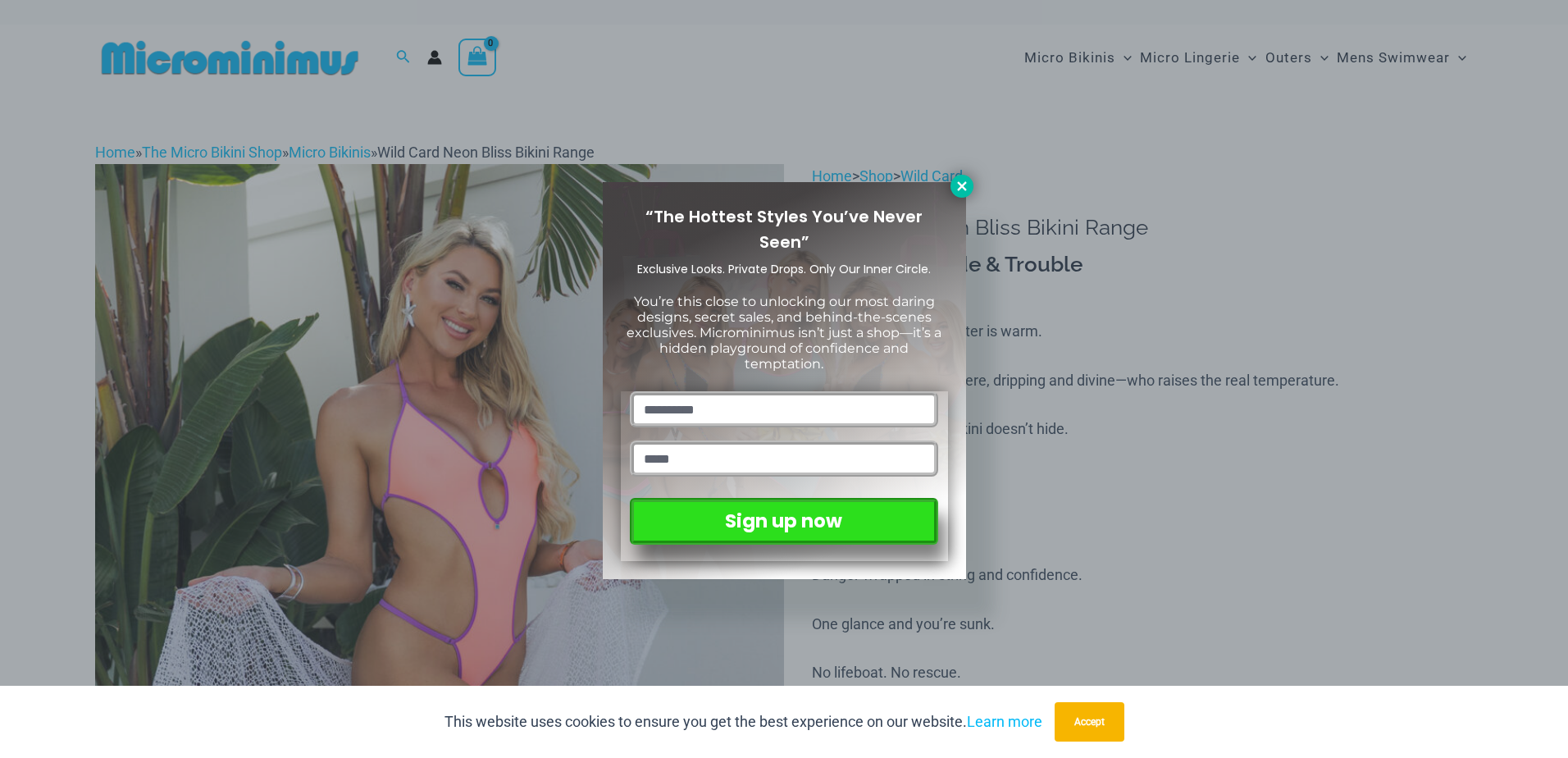
click at [957, 181] on icon at bounding box center [962, 187] width 15 height 15
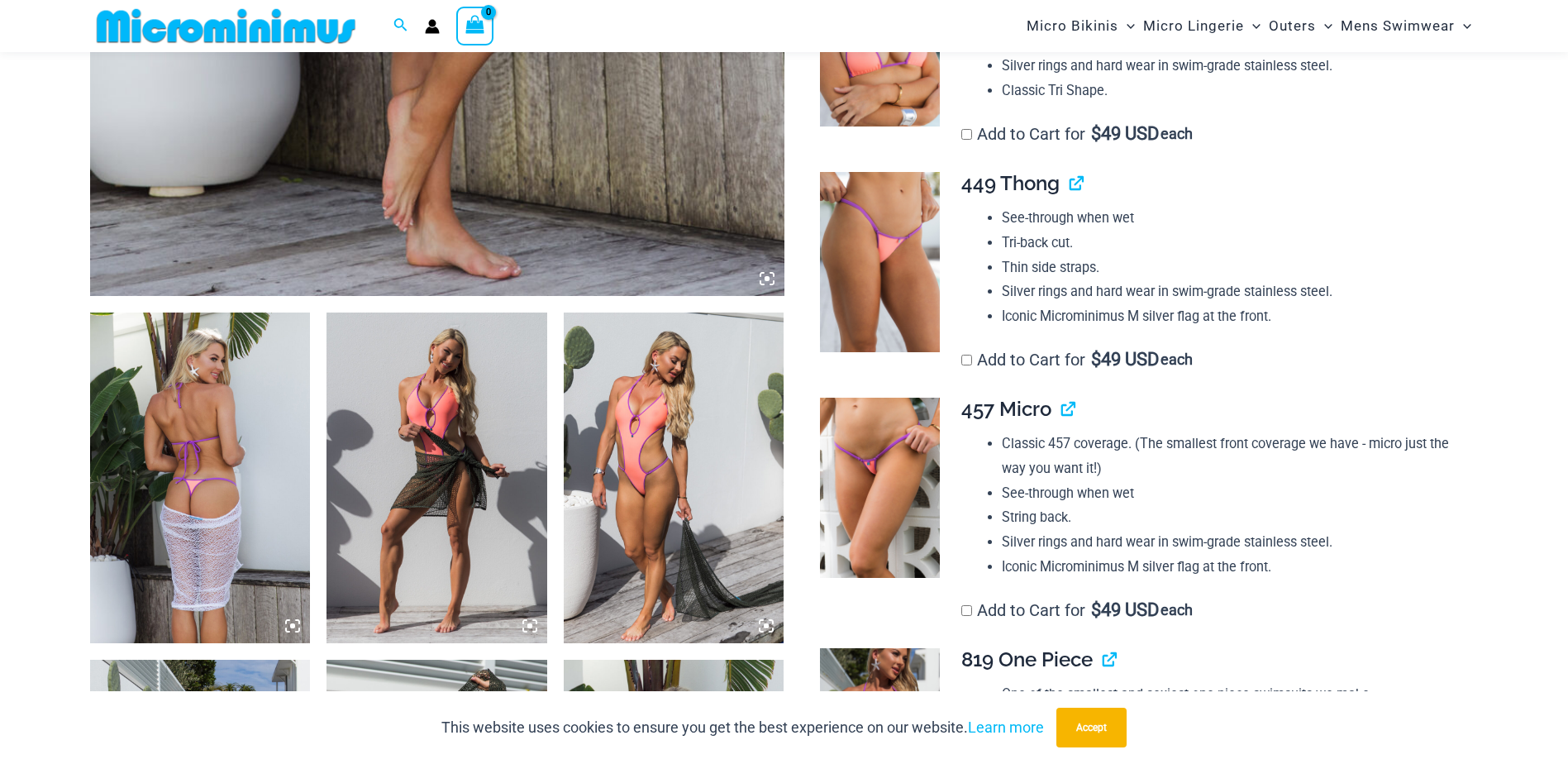
scroll to position [895, 0]
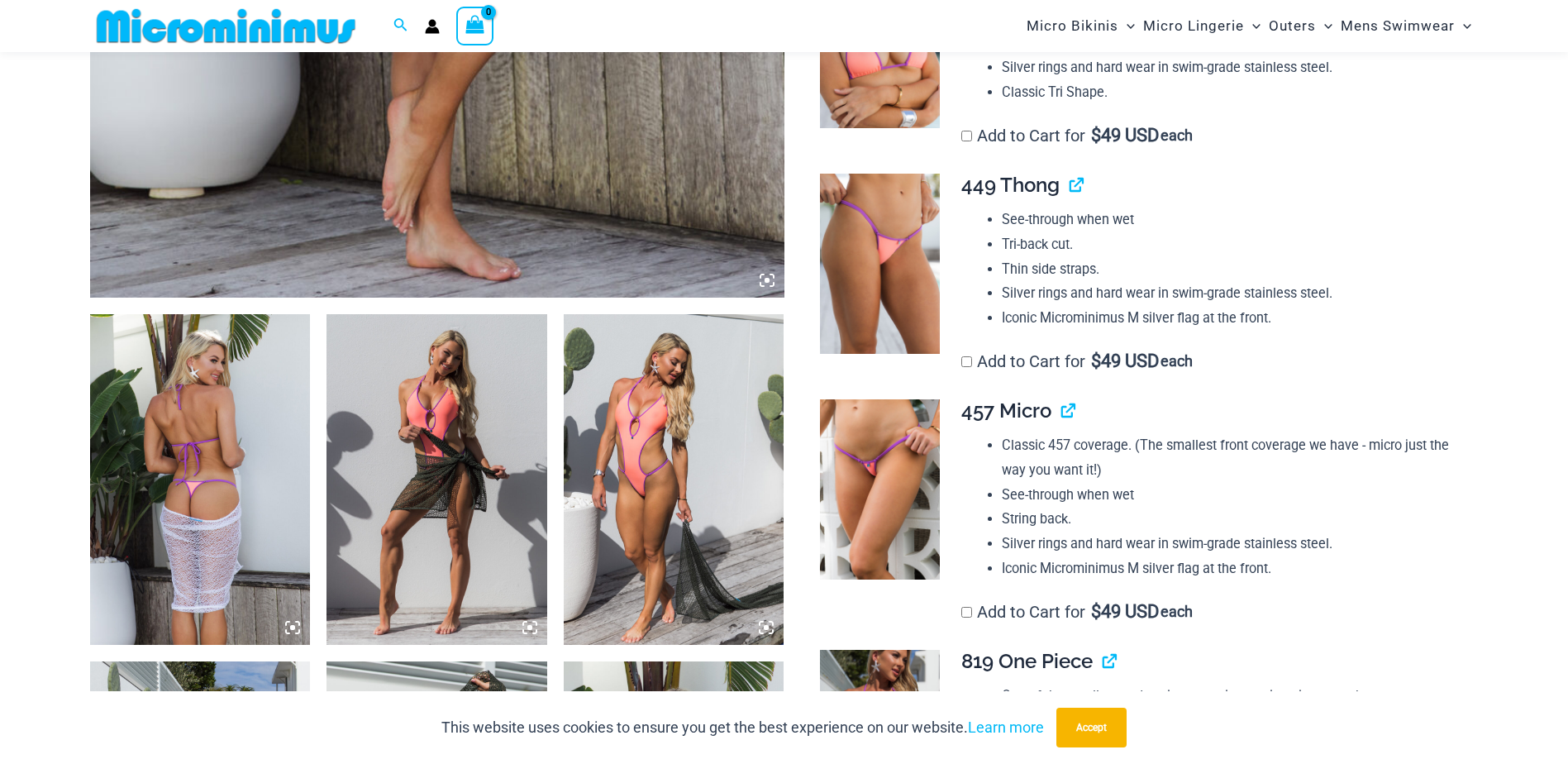
click at [186, 511] on img at bounding box center [200, 479] width 220 height 331
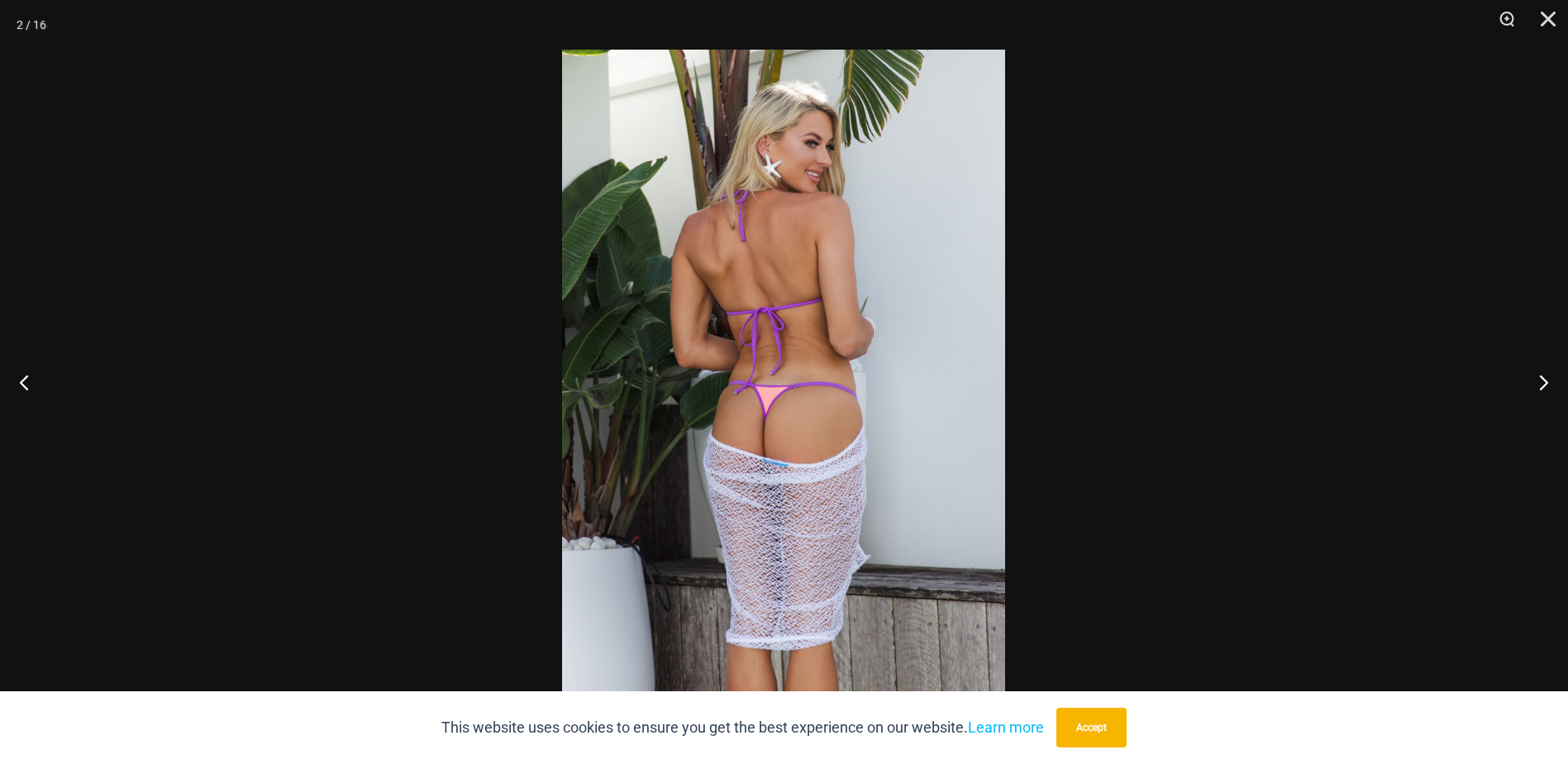
drag, startPoint x: 1112, startPoint y: 732, endPoint x: 1152, endPoint y: 701, distance: 50.6
click at [1112, 733] on button "Accept" at bounding box center [1092, 728] width 70 height 40
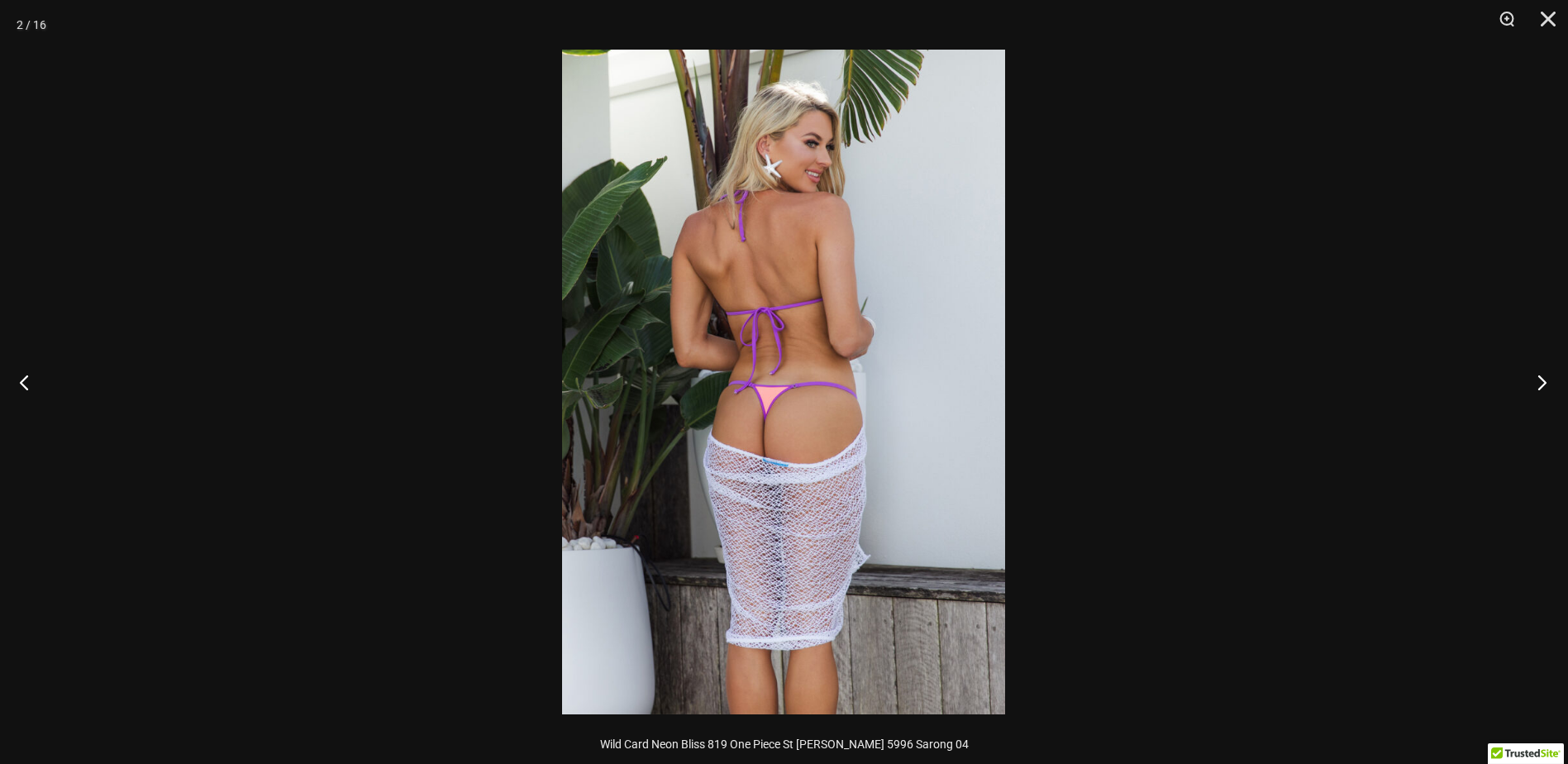
click at [1537, 386] on button "Next" at bounding box center [1537, 382] width 62 height 83
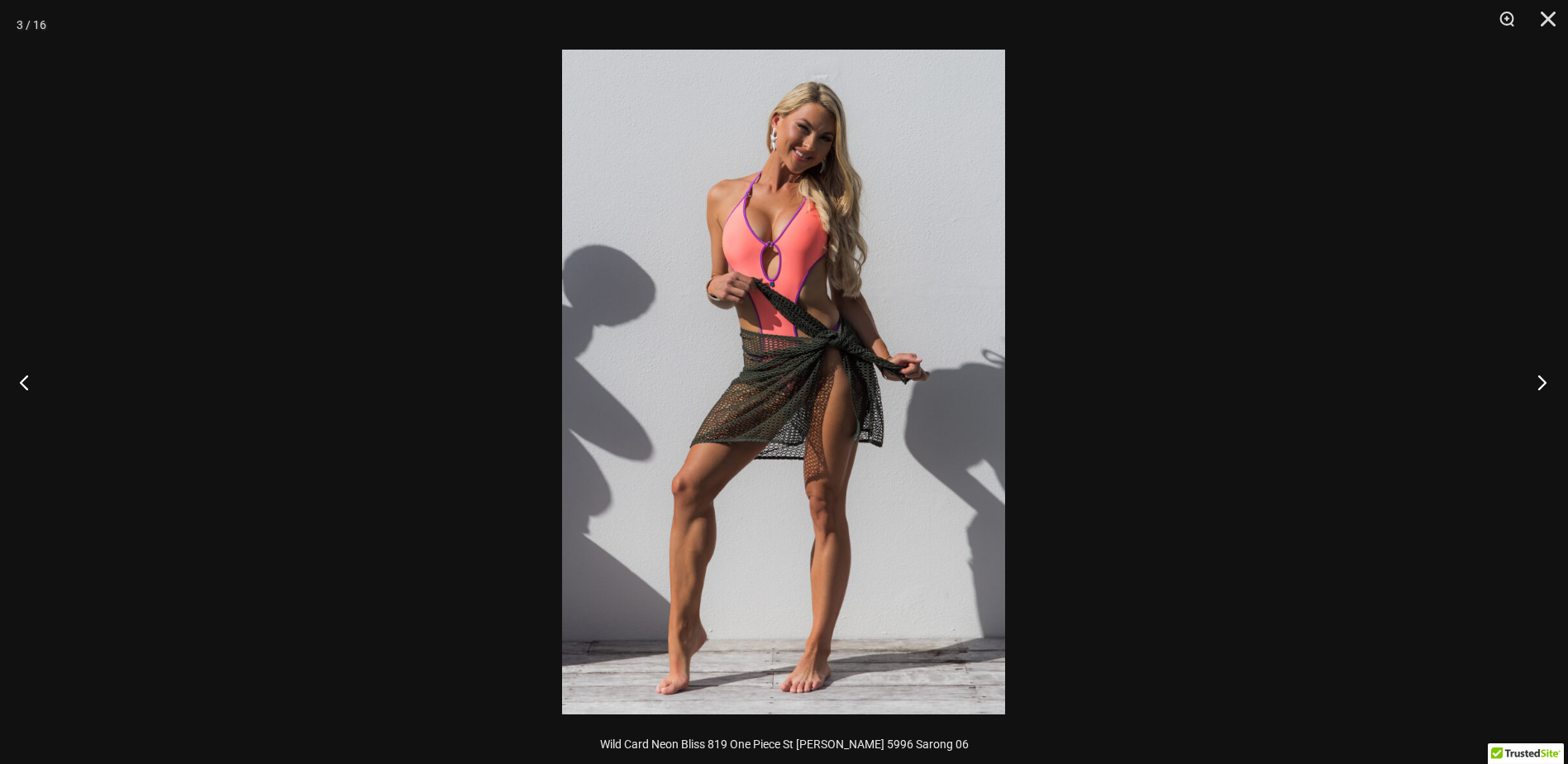
click at [1537, 386] on button "Next" at bounding box center [1537, 382] width 62 height 83
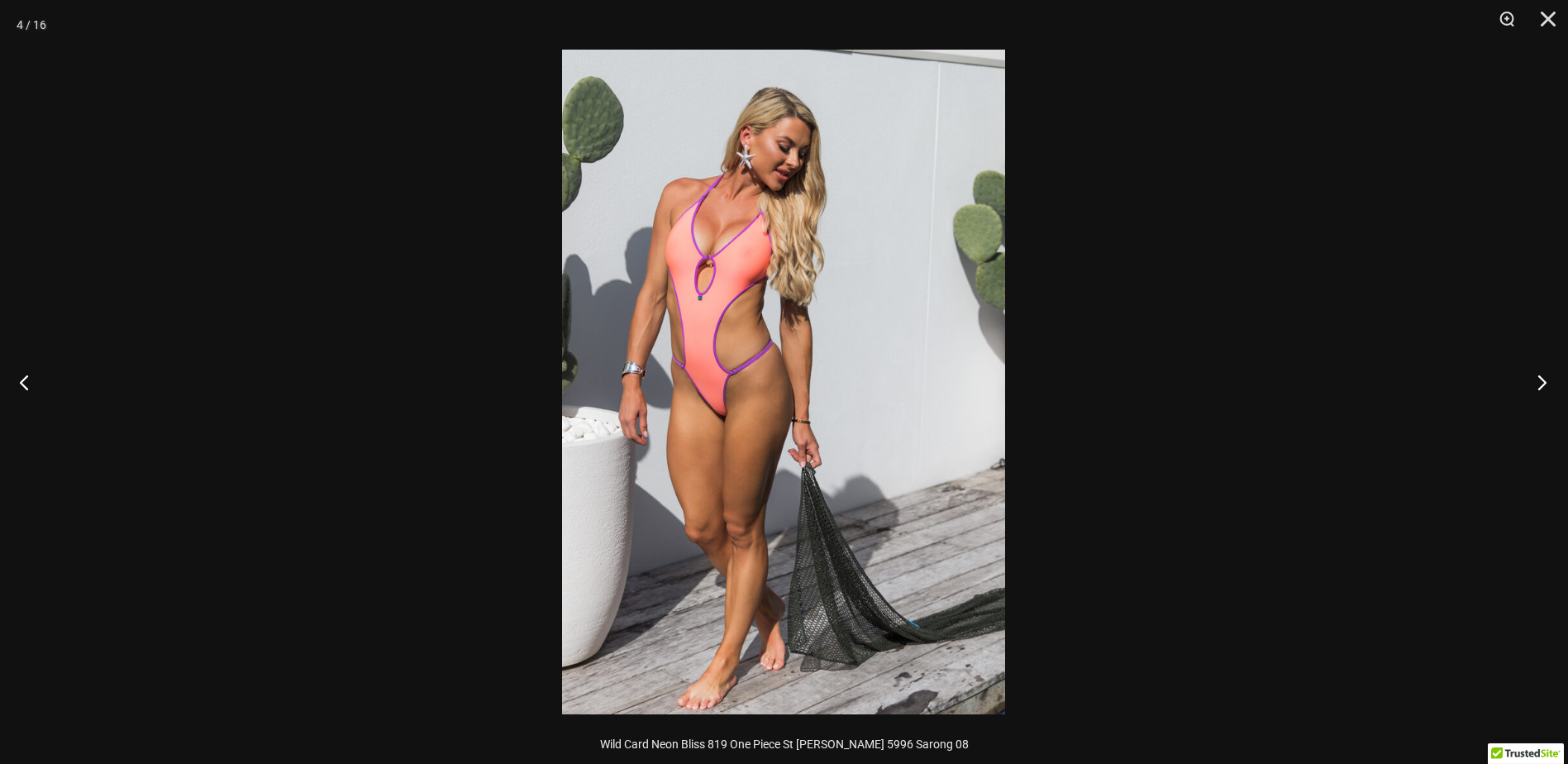
click at [1535, 386] on button "Next" at bounding box center [1537, 382] width 62 height 83
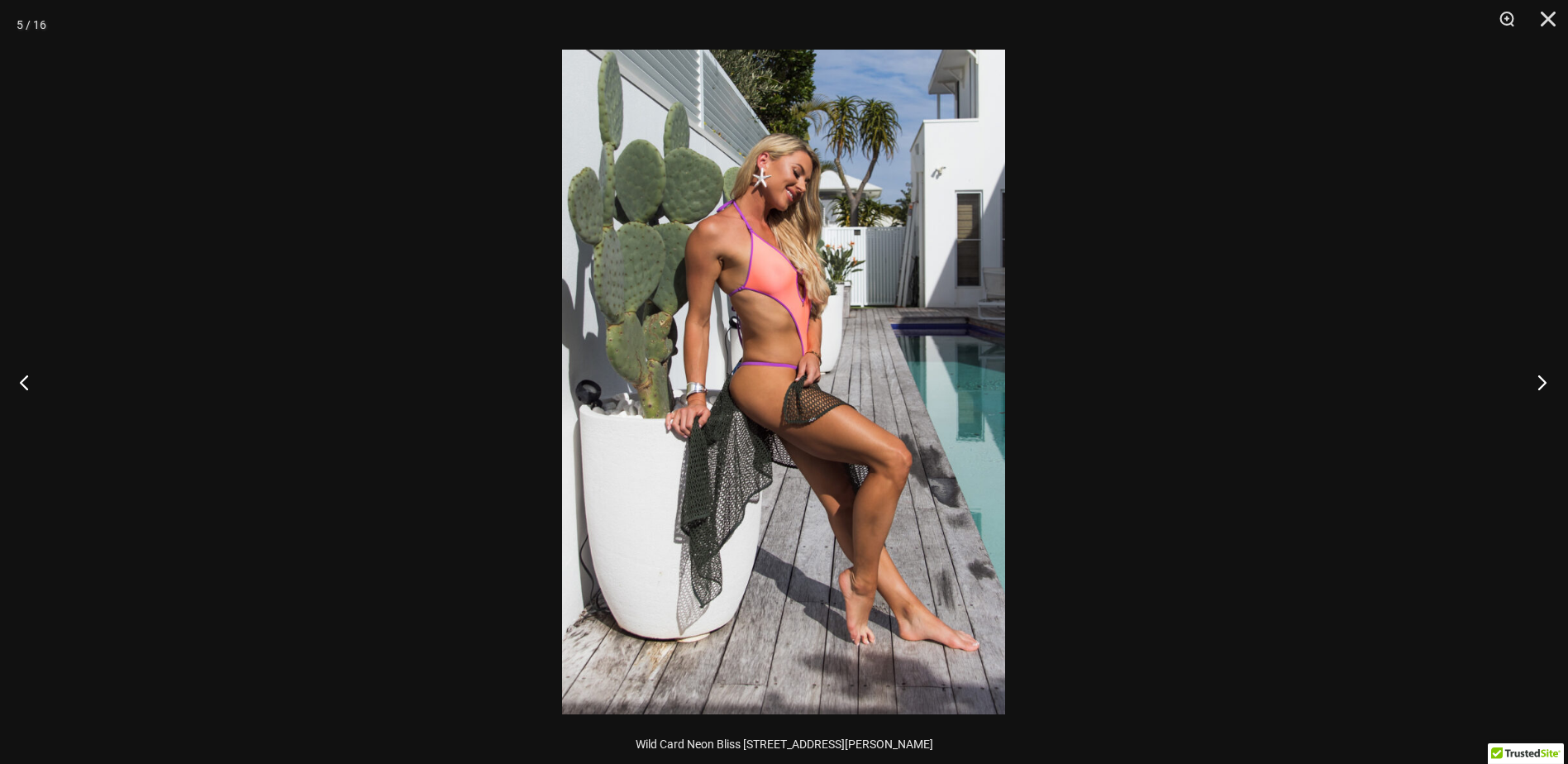
click at [1535, 386] on button "Next" at bounding box center [1537, 382] width 62 height 83
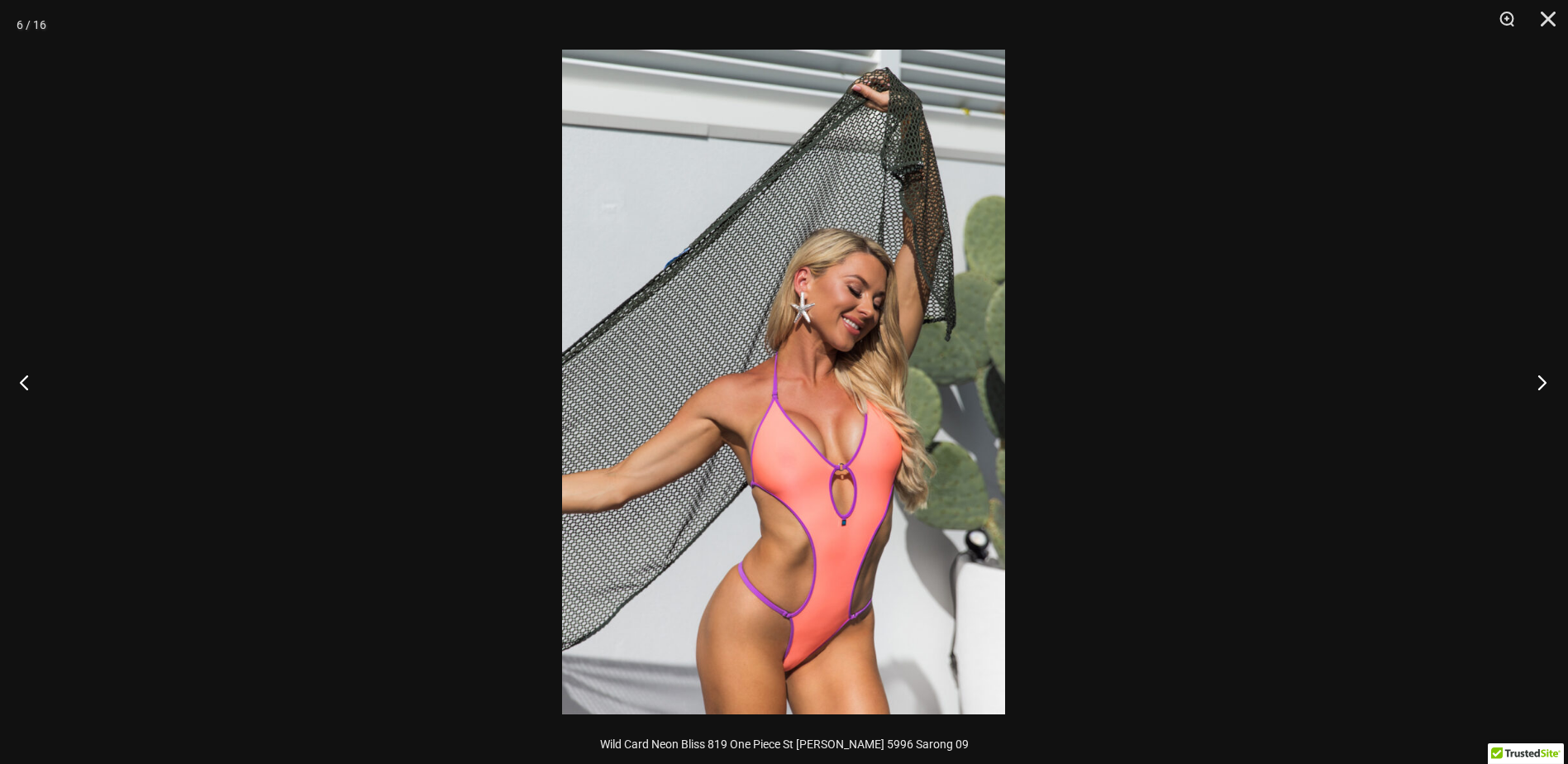
click at [1533, 386] on button "Next" at bounding box center [1537, 382] width 62 height 83
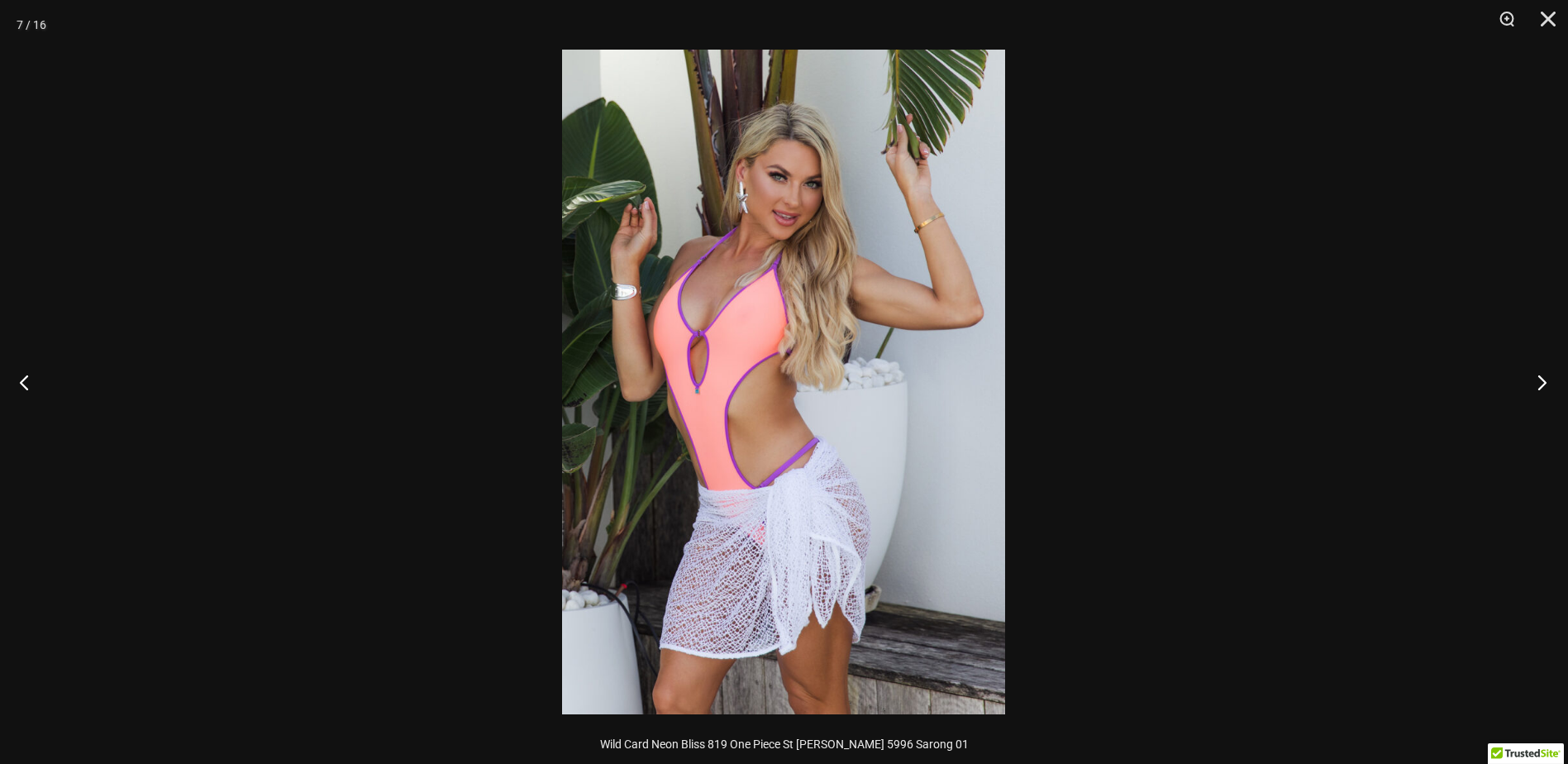
click at [1533, 386] on button "Next" at bounding box center [1537, 382] width 62 height 83
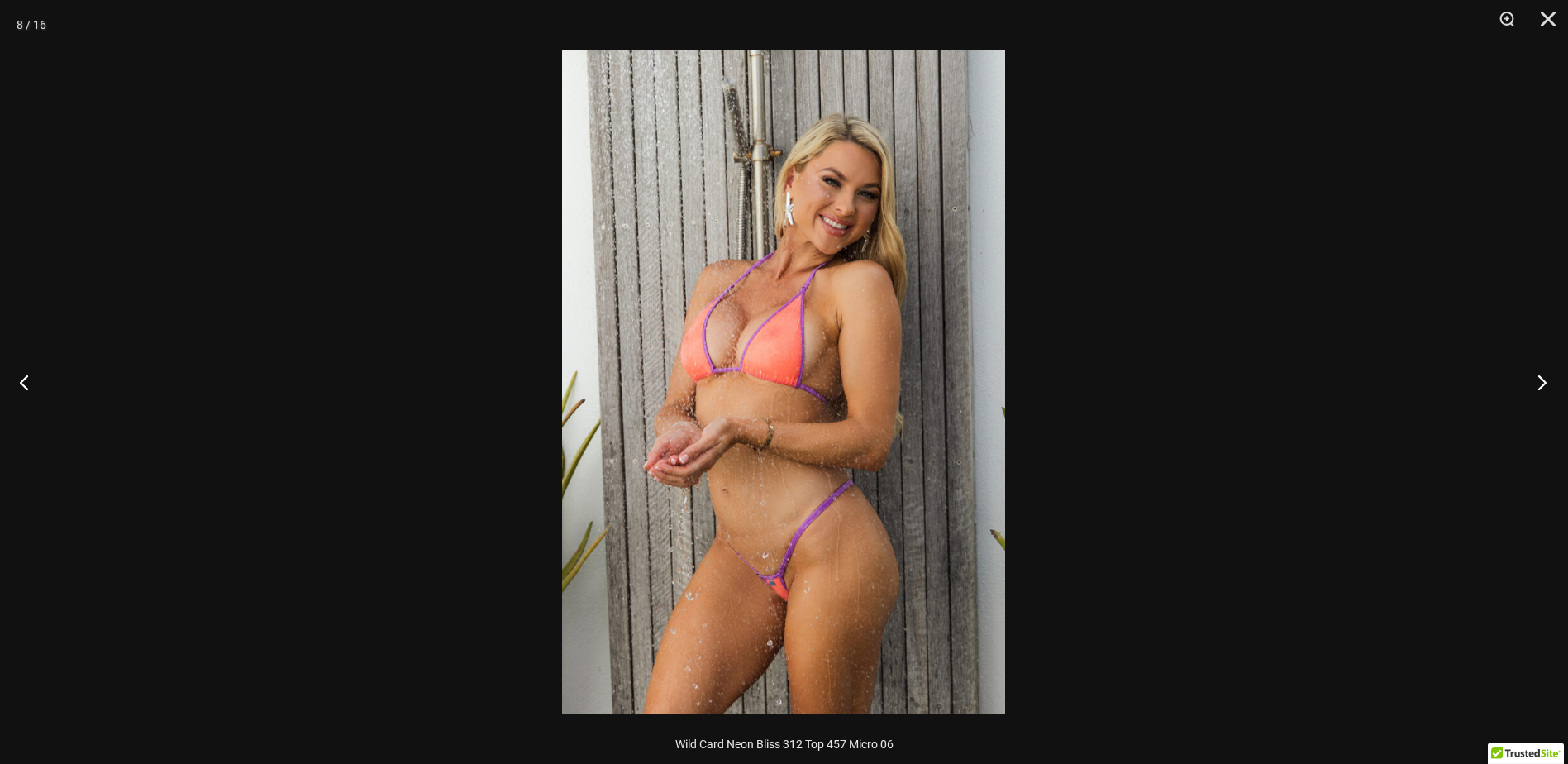
click at [1533, 386] on button "Next" at bounding box center [1537, 382] width 62 height 83
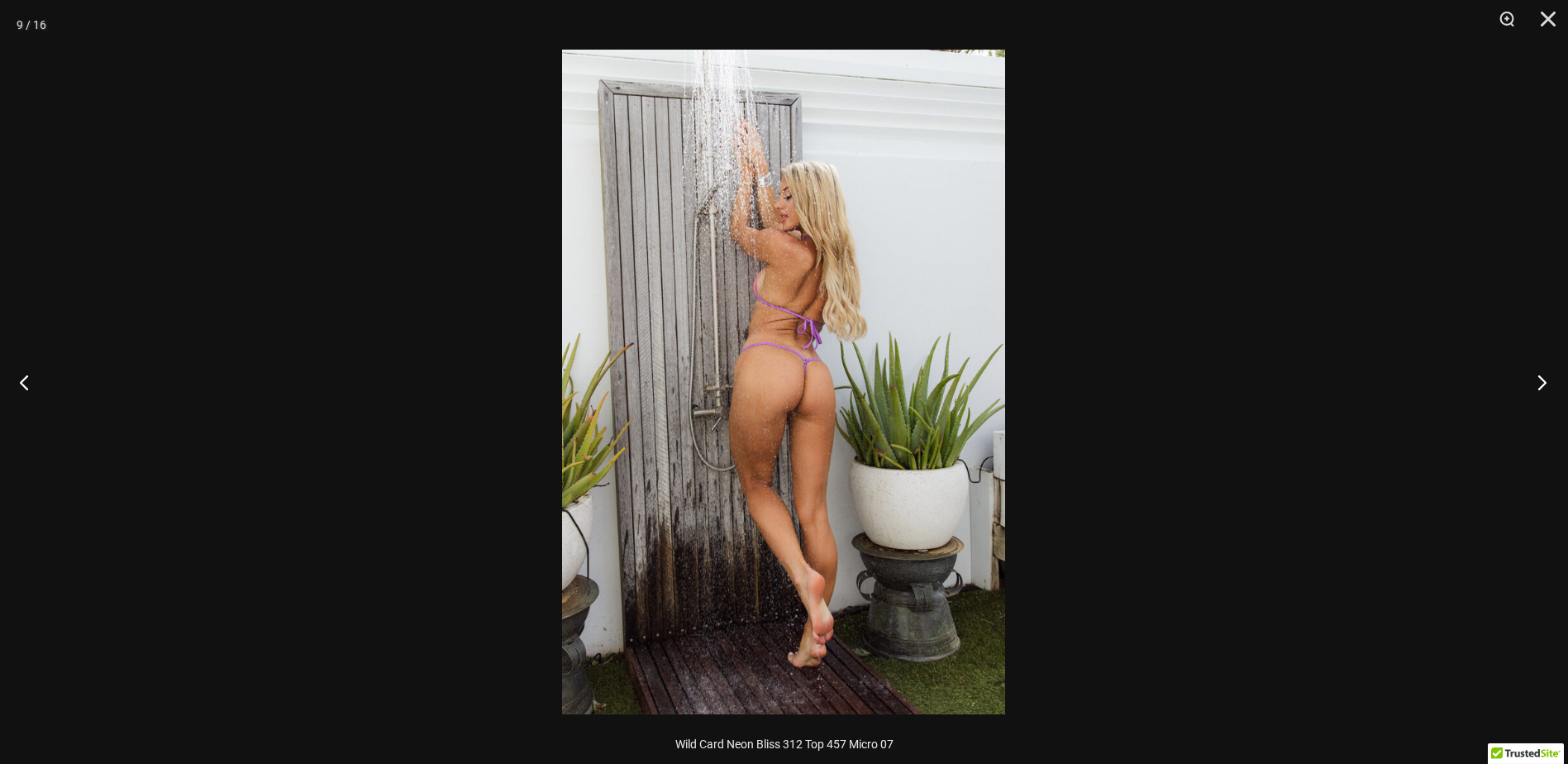
click at [1533, 386] on button "Next" at bounding box center [1537, 382] width 62 height 83
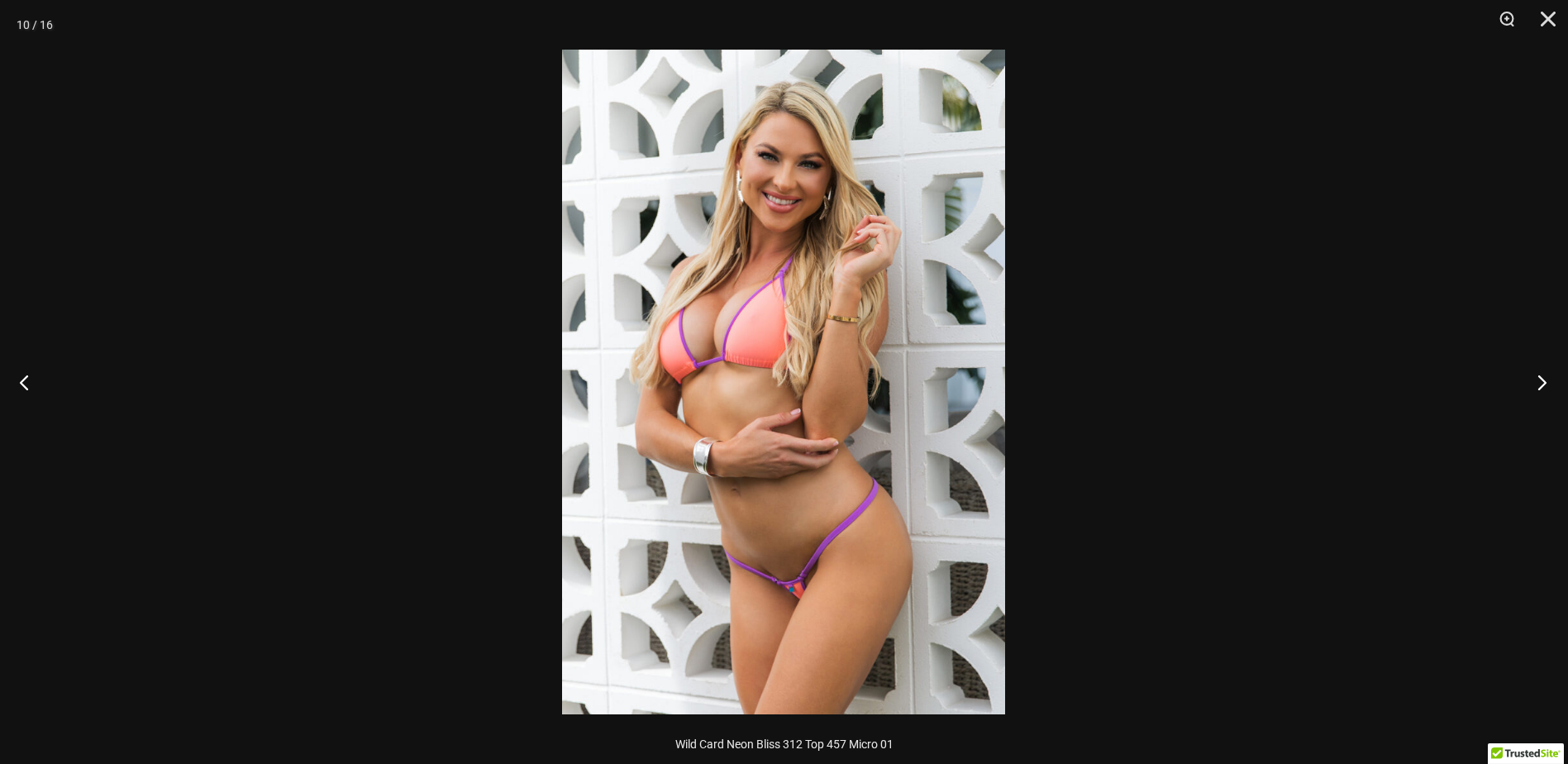
click at [1533, 386] on button "Next" at bounding box center [1537, 382] width 62 height 83
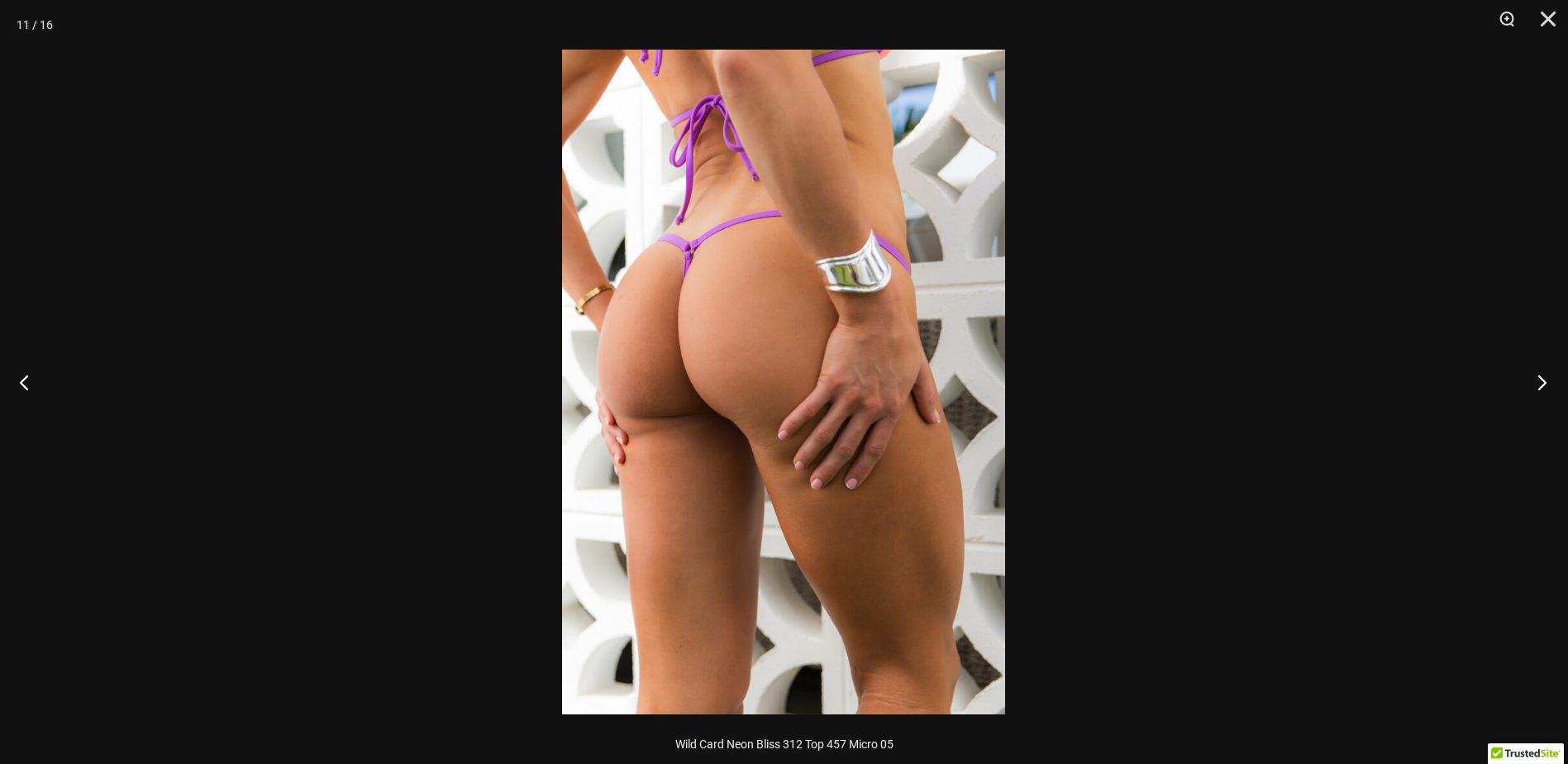
click at [1533, 386] on button "Next" at bounding box center [1537, 382] width 62 height 83
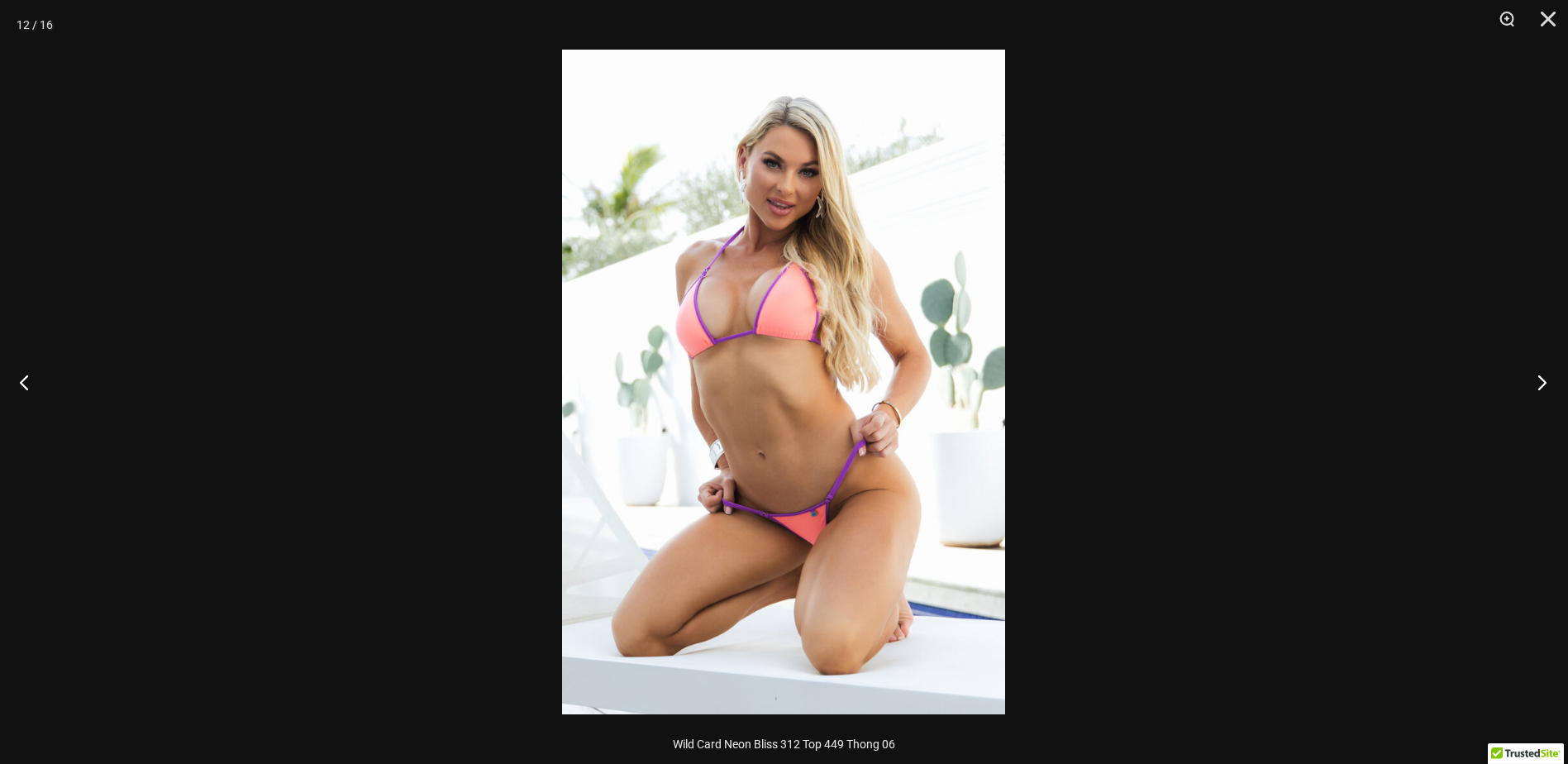
click at [1533, 386] on button "Next" at bounding box center [1537, 382] width 62 height 83
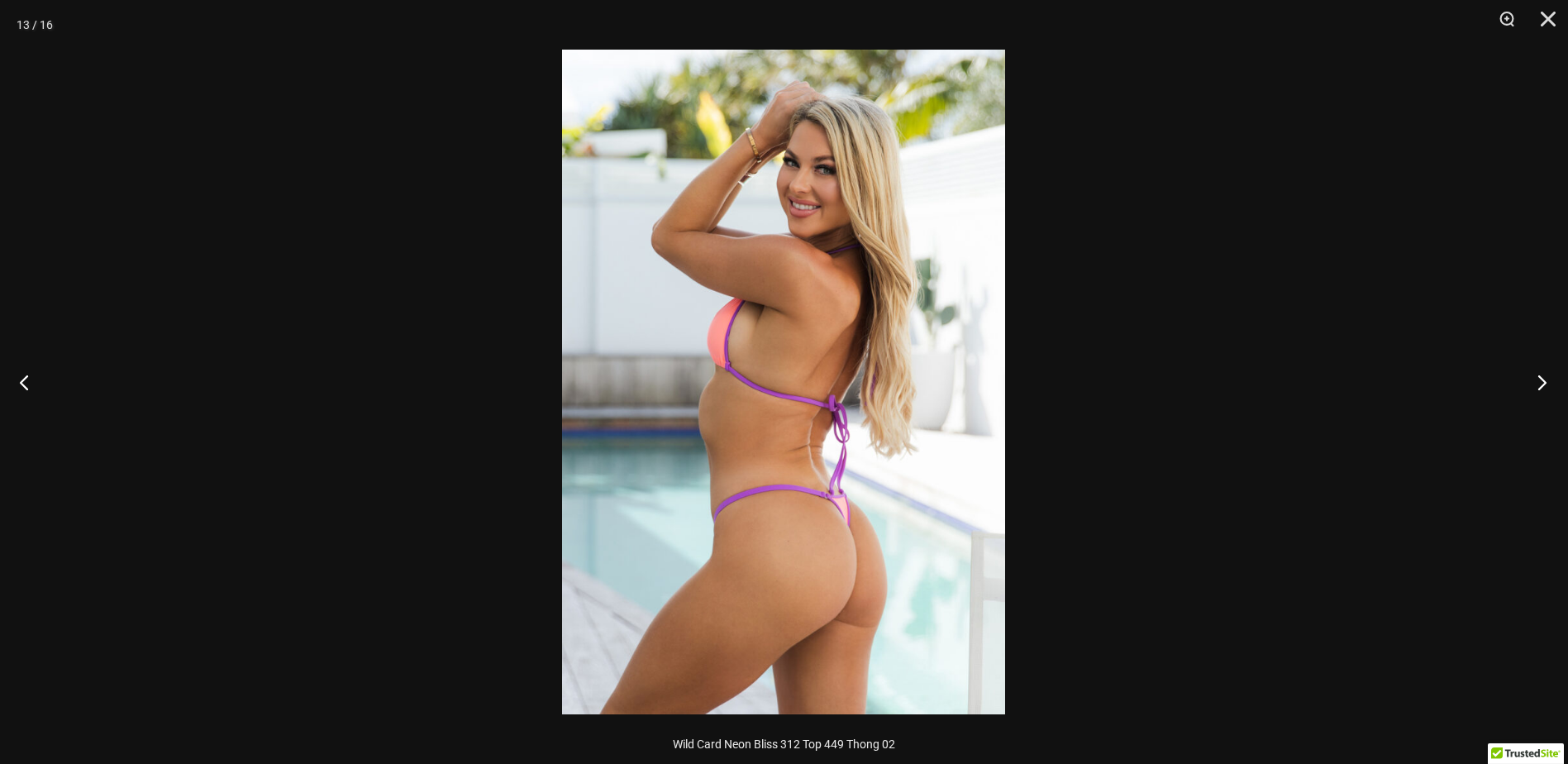
click at [1533, 386] on button "Next" at bounding box center [1537, 382] width 62 height 83
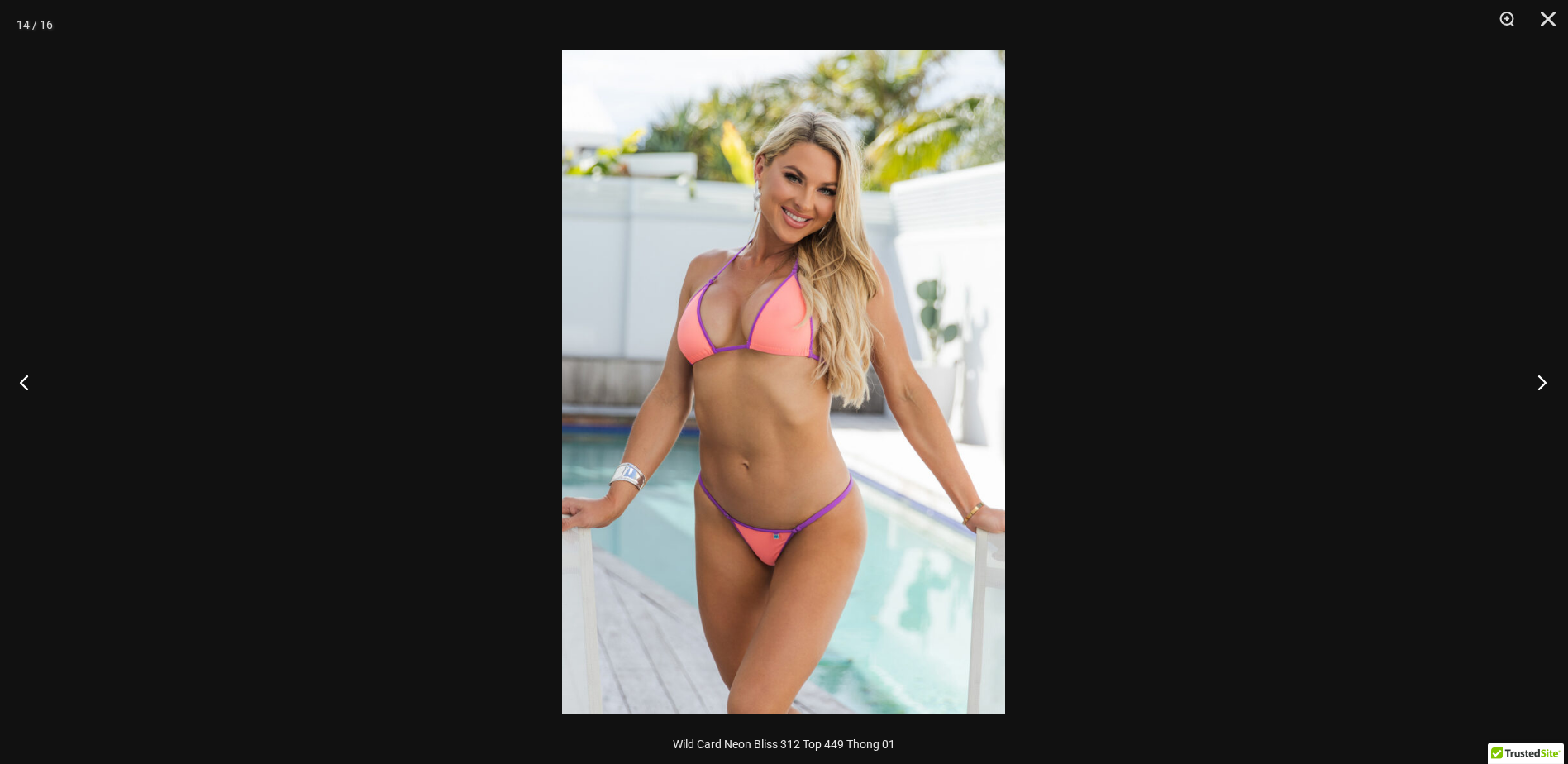
click at [1533, 386] on button "Next" at bounding box center [1537, 382] width 62 height 83
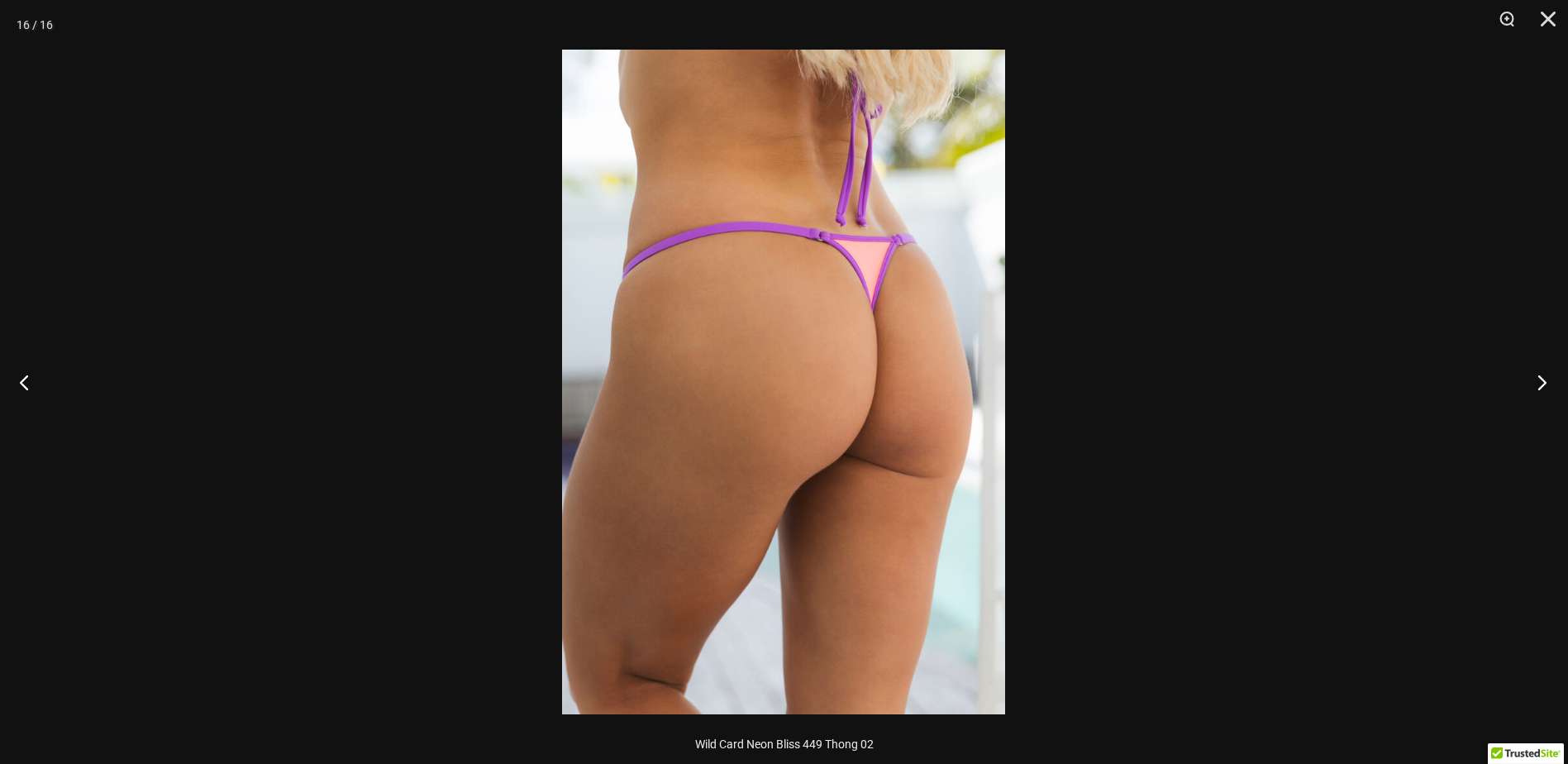
click at [1533, 386] on button "Next" at bounding box center [1537, 382] width 62 height 83
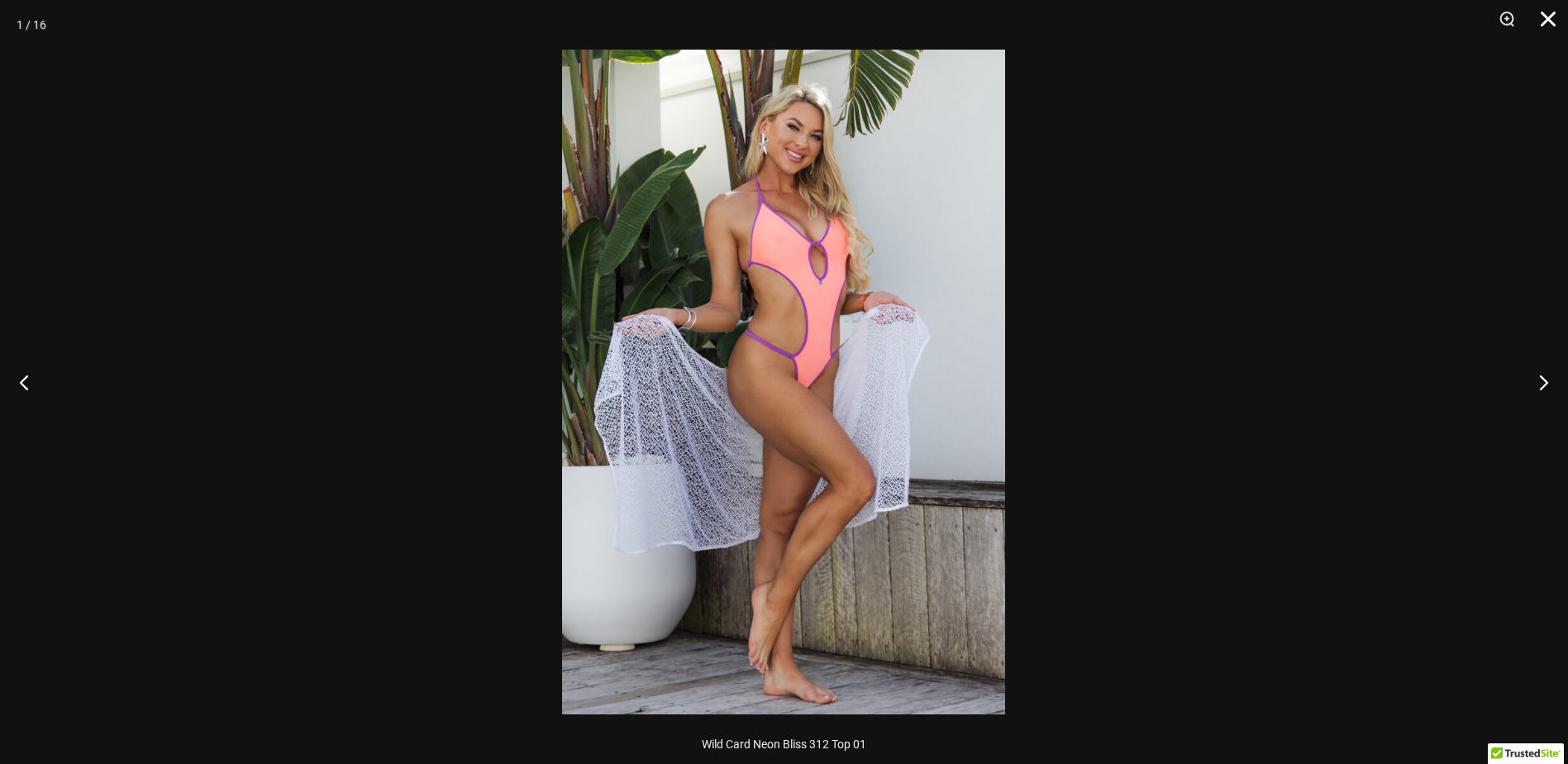
click at [1551, 15] on button "Close" at bounding box center [1543, 25] width 41 height 50
